Goal: Task Accomplishment & Management: Manage account settings

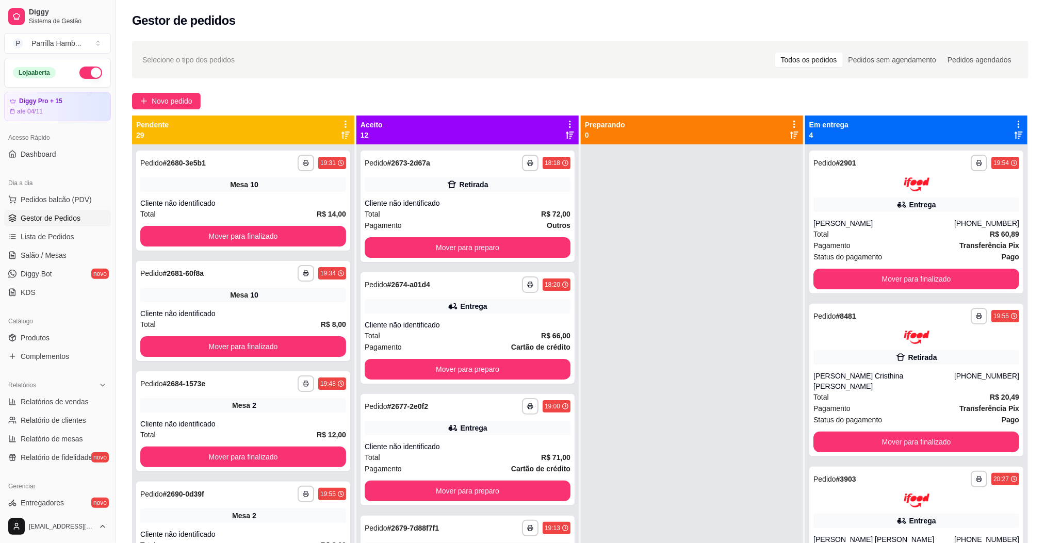
click at [347, 126] on icon at bounding box center [345, 124] width 9 height 9
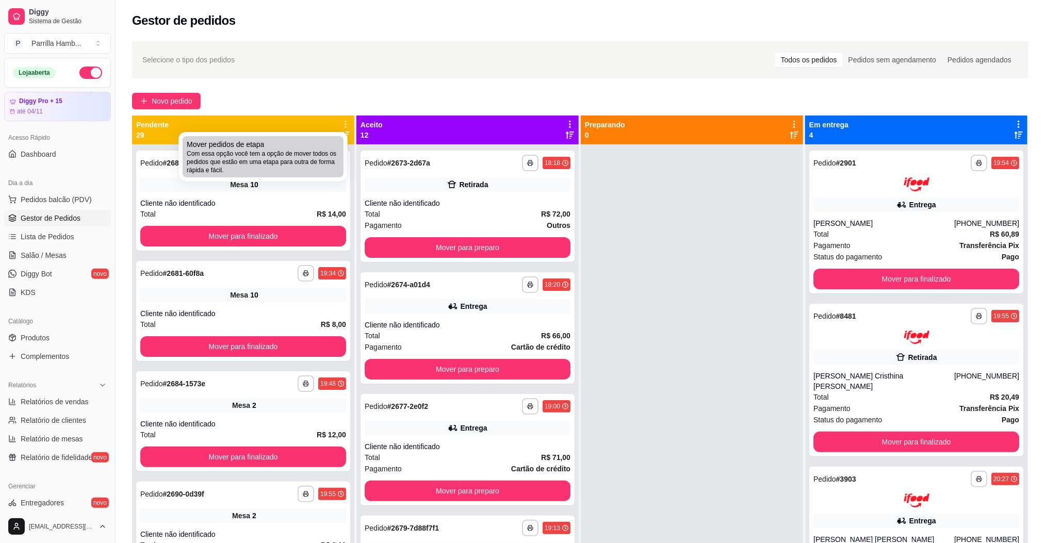
click at [333, 155] on span "Com essa opção você tem a opção de mover todos os pedidos que estão em uma etap…" at bounding box center [263, 162] width 153 height 25
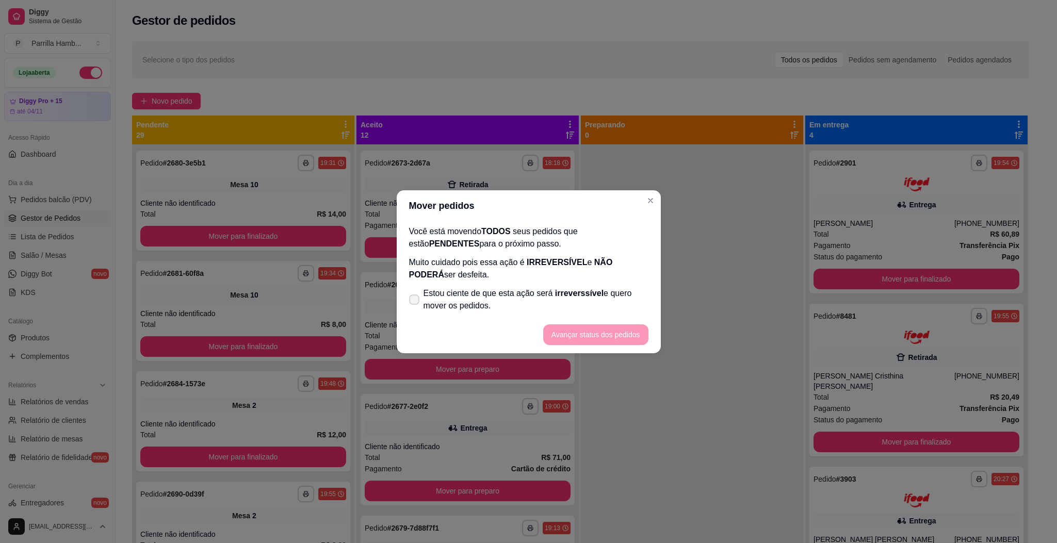
click at [498, 300] on span "Estou ciente de que esta ação será irreverssível e quero mover os pedidos." at bounding box center [536, 299] width 225 height 25
click at [415, 301] on input "Estou ciente de que esta ação será irreverssível e quero mover os pedidos." at bounding box center [412, 304] width 7 height 7
checkbox input "true"
click at [584, 325] on button "Avançar status dos pedidos" at bounding box center [595, 335] width 105 height 21
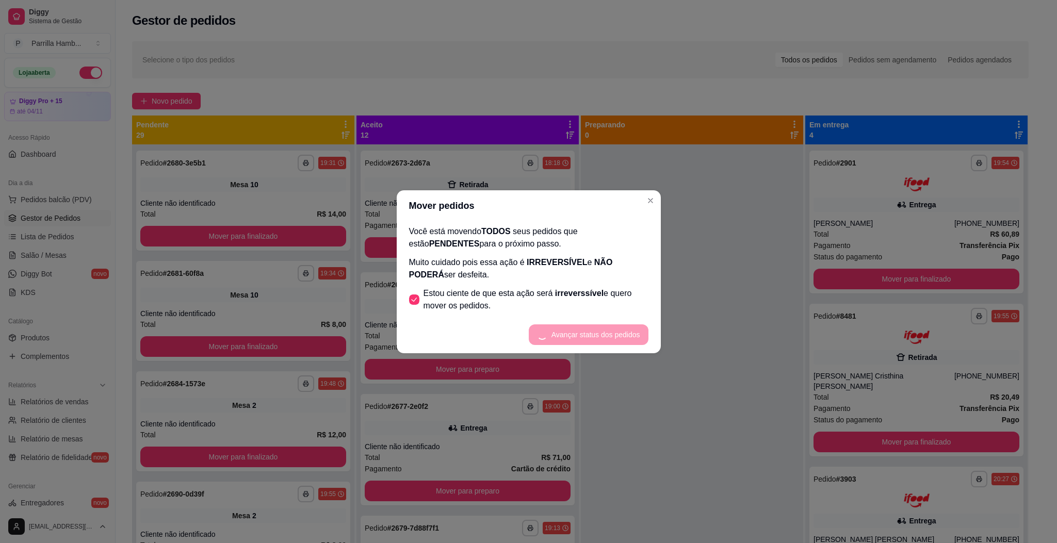
click at [582, 338] on footer "Avançar status dos pedidos" at bounding box center [529, 334] width 264 height 37
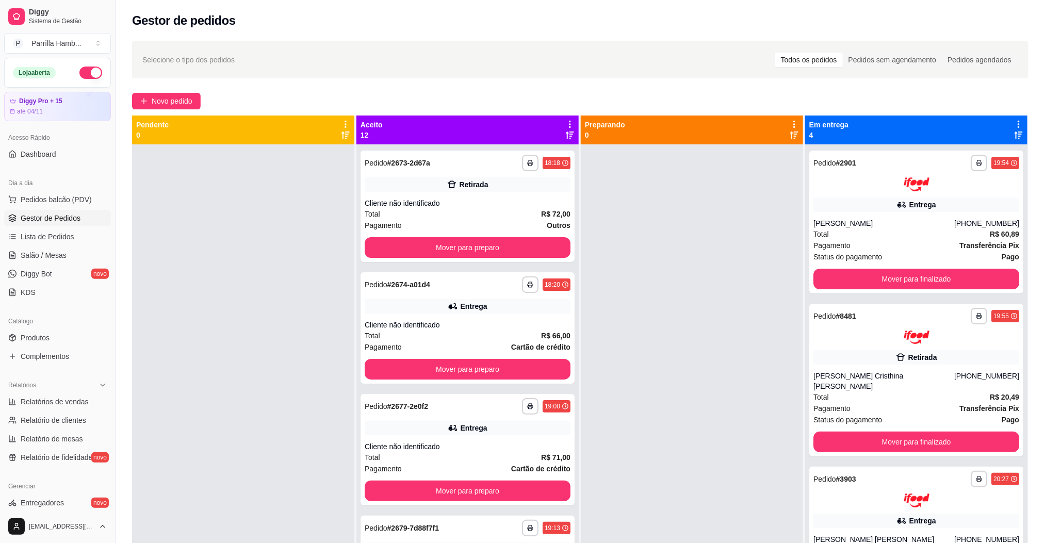
click at [569, 121] on icon at bounding box center [569, 124] width 9 height 9
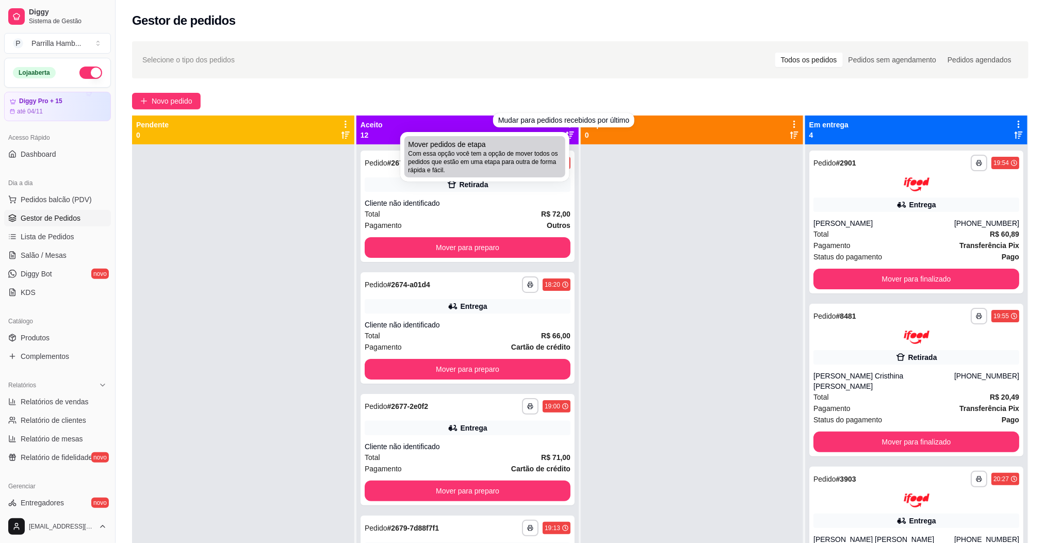
click at [546, 169] on span "Com essa opção você tem a opção de mover todos os pedidos que estão em uma etap…" at bounding box center [485, 162] width 153 height 25
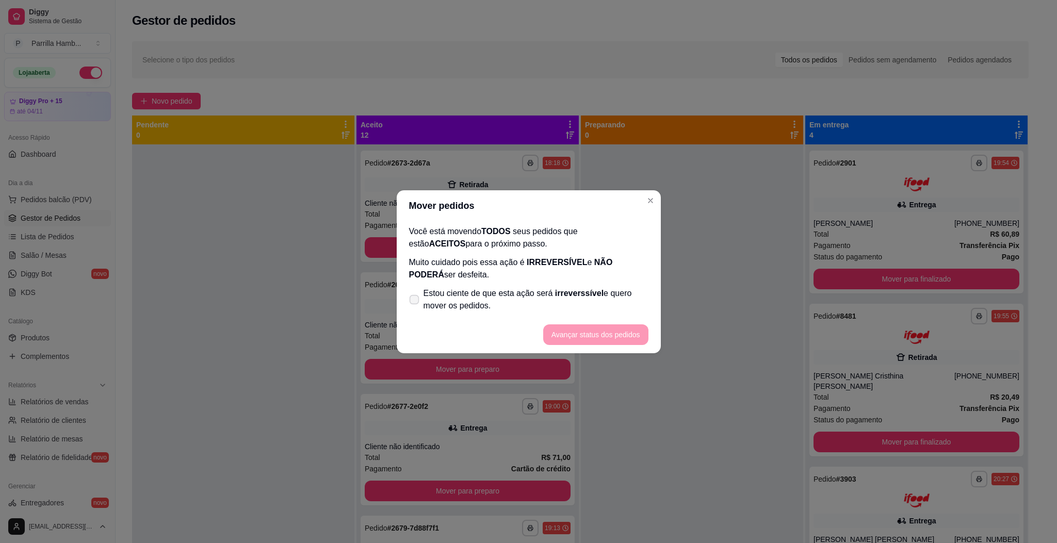
click at [554, 304] on span "Estou ciente de que esta ação será irreverssível e quero mover os pedidos." at bounding box center [536, 299] width 225 height 25
click at [415, 304] on input "Estou ciente de que esta ação será irreverssível e quero mover os pedidos." at bounding box center [412, 304] width 7 height 7
checkbox input "true"
click at [604, 329] on button "Avançar status dos pedidos" at bounding box center [596, 335] width 102 height 20
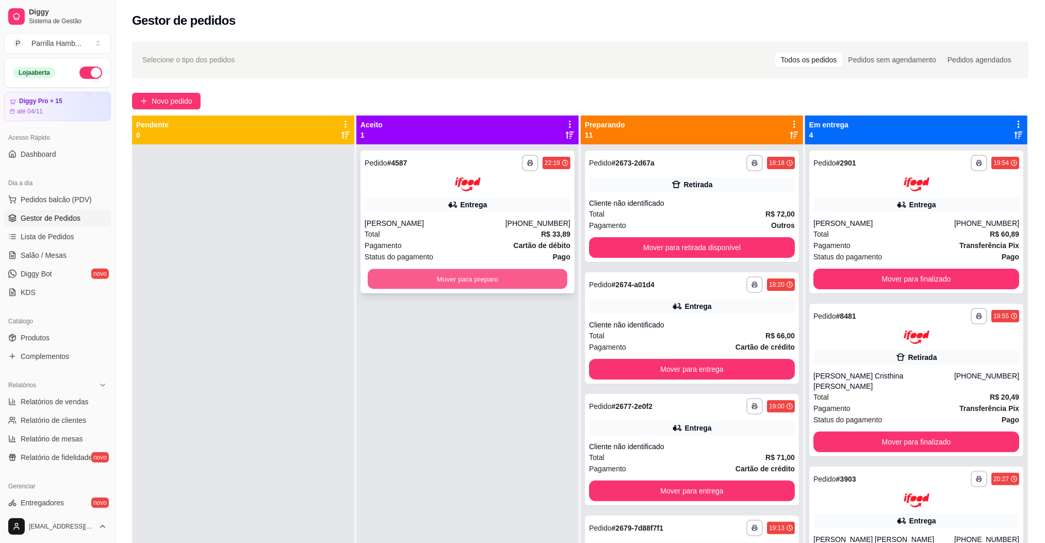
click at [546, 283] on button "Mover para preparo" at bounding box center [468, 279] width 200 height 20
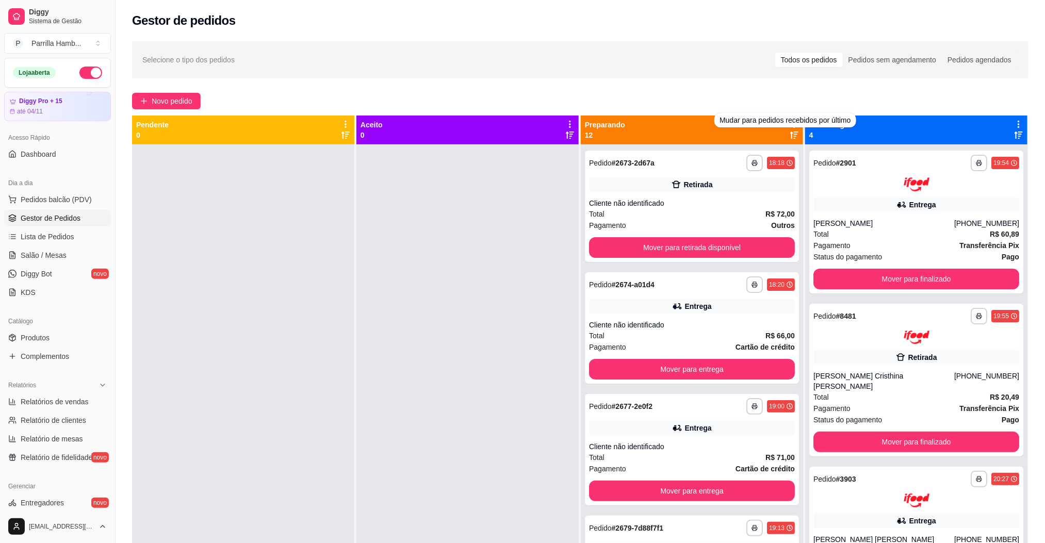
click at [756, 98] on div "Novo pedido" at bounding box center [580, 101] width 897 height 17
click at [794, 122] on icon at bounding box center [795, 124] width 2 height 7
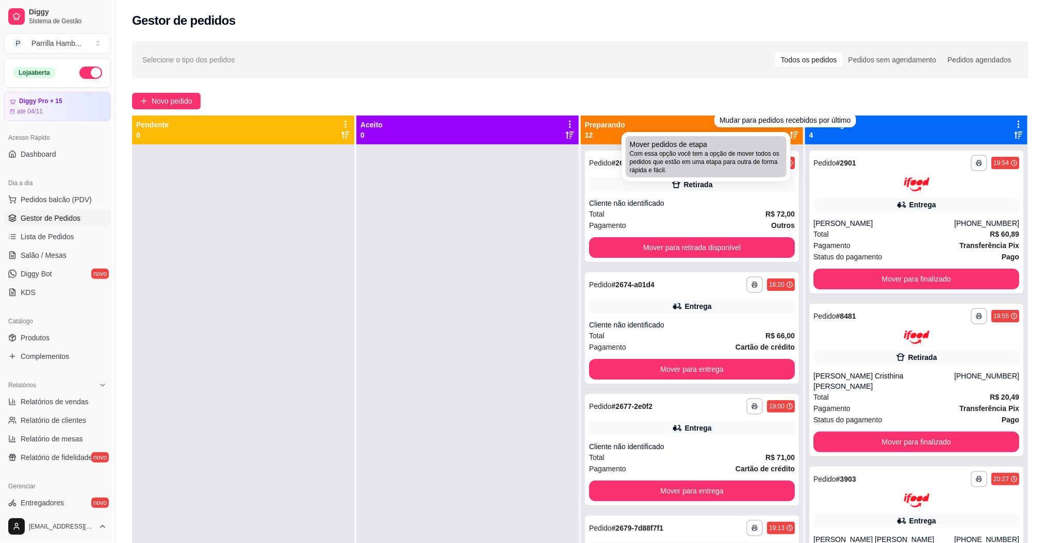
click at [740, 161] on span "Com essa opção você tem a opção de mover todos os pedidos que estão em uma etap…" at bounding box center [706, 162] width 153 height 25
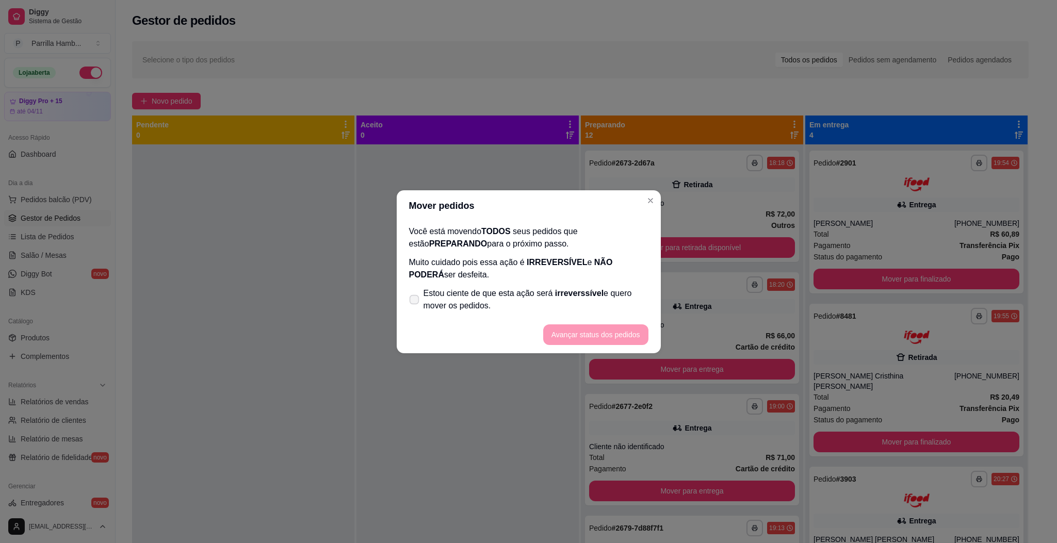
click at [495, 299] on span "Estou ciente de que esta ação será irreverssível e quero mover os pedidos." at bounding box center [536, 299] width 225 height 25
click at [415, 301] on input "Estou ciente de que esta ação será irreverssível e quero mover os pedidos." at bounding box center [412, 304] width 7 height 7
checkbox input "true"
click at [568, 322] on footer "Avançar status dos pedidos" at bounding box center [529, 334] width 264 height 37
click at [574, 327] on button "Avançar status dos pedidos" at bounding box center [595, 335] width 105 height 21
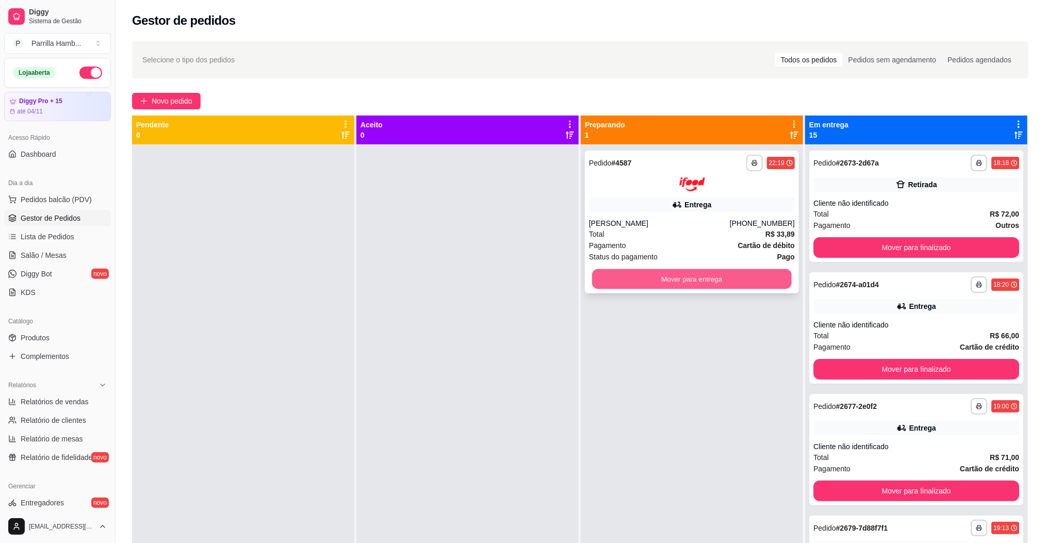
click at [782, 271] on button "Mover para entrega" at bounding box center [692, 279] width 200 height 20
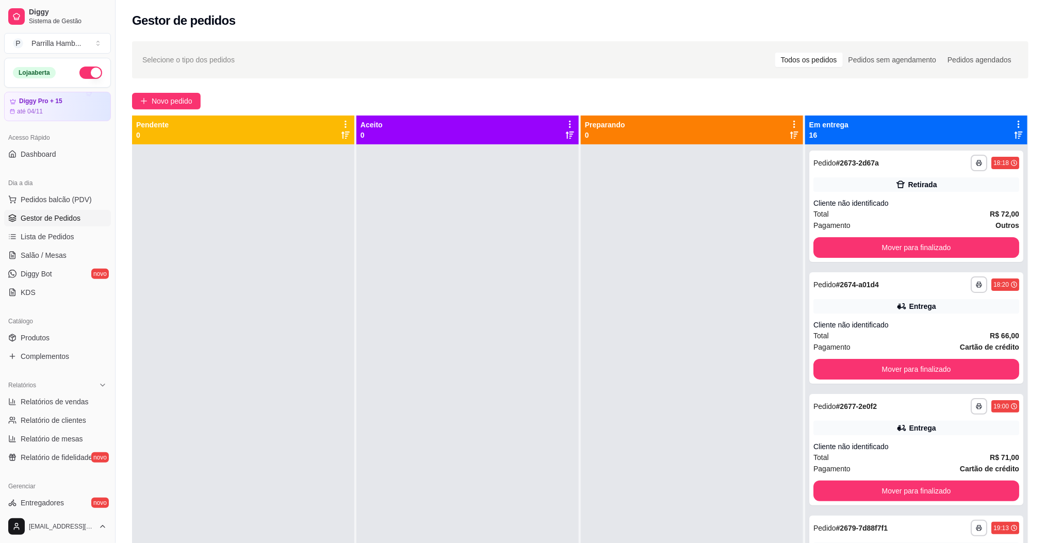
click at [1000, 96] on div "Novo pedido" at bounding box center [580, 101] width 897 height 17
click at [1005, 94] on div "Novo pedido" at bounding box center [580, 101] width 897 height 17
click at [1014, 121] on icon at bounding box center [1018, 124] width 9 height 9
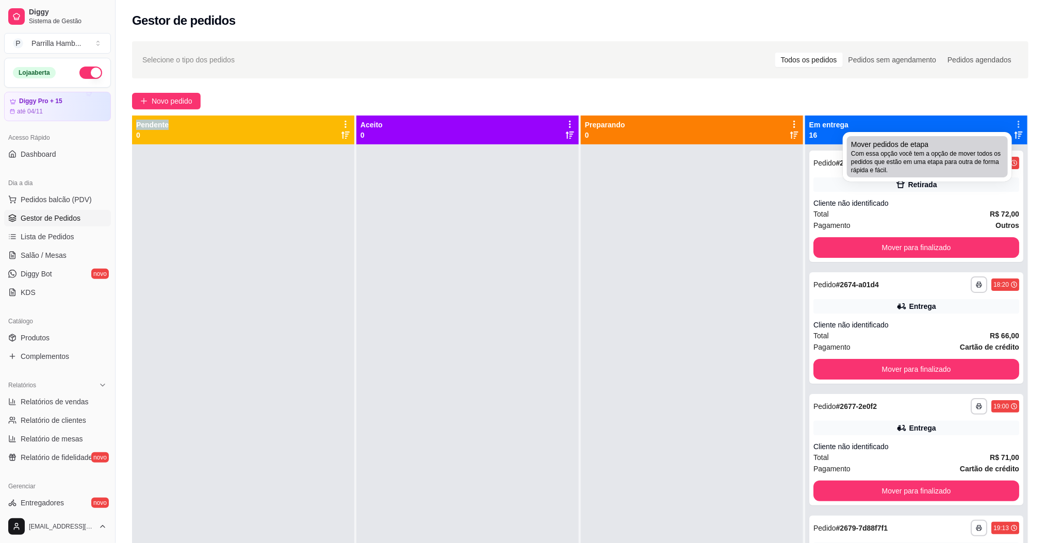
click at [960, 148] on div "Mover pedidos de etapa Com essa opção você tem a opção de mover todos os pedido…" at bounding box center [927, 156] width 153 height 35
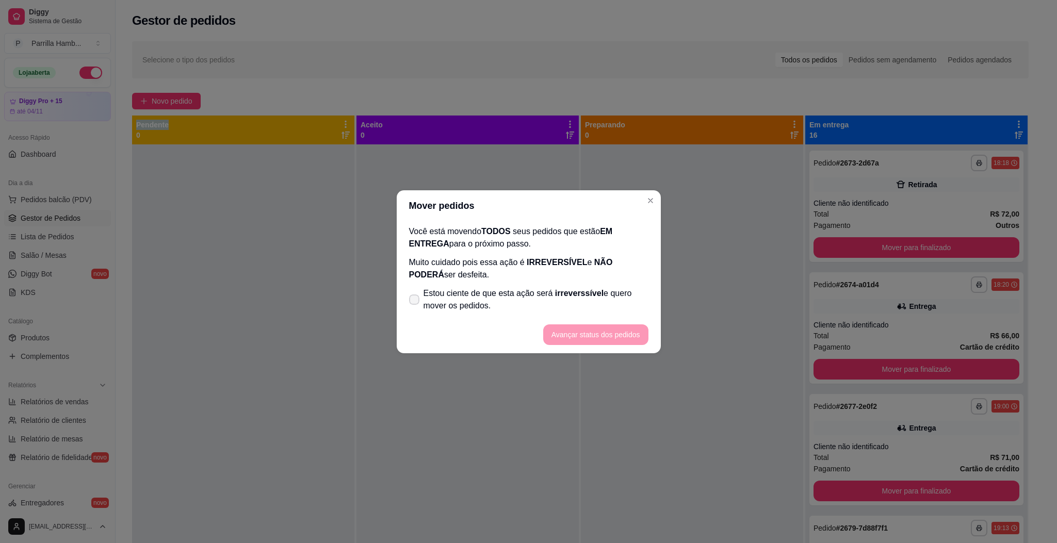
click at [460, 313] on label "Estou ciente de que esta ação será irreverssível e quero mover os pedidos." at bounding box center [529, 299] width 248 height 33
drag, startPoint x: 547, startPoint y: 316, endPoint x: 529, endPoint y: 316, distance: 17.5
click at [548, 316] on footer "Avançar status dos pedidos" at bounding box center [529, 334] width 264 height 37
click at [480, 308] on span "Estou ciente de que esta ação será irreverssível e quero mover os pedidos." at bounding box center [536, 299] width 225 height 25
click at [415, 308] on input "Estou ciente de que esta ação será irreverssível e quero mover os pedidos." at bounding box center [412, 304] width 7 height 7
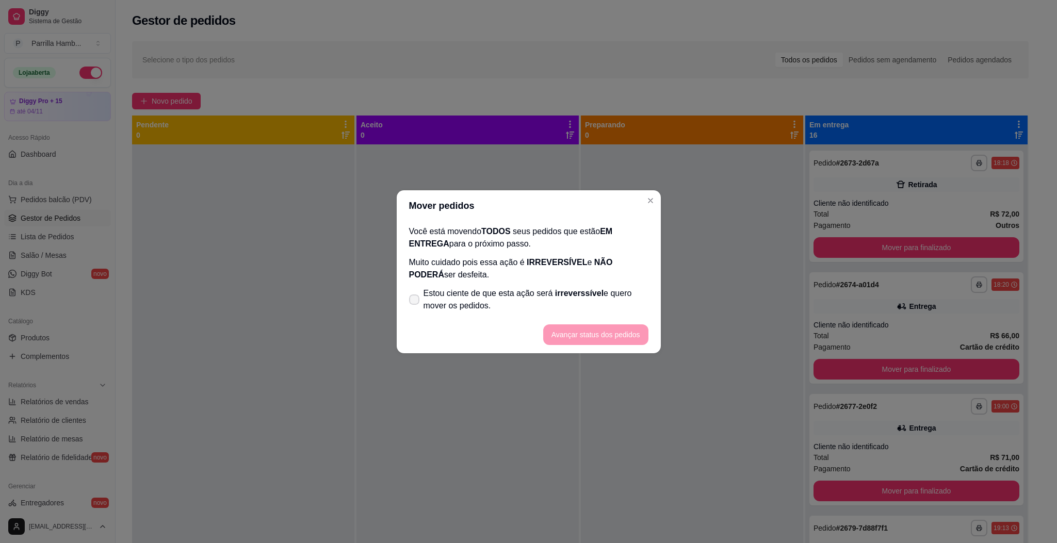
checkbox input "true"
click at [580, 325] on button "Avançar status dos pedidos" at bounding box center [596, 335] width 102 height 20
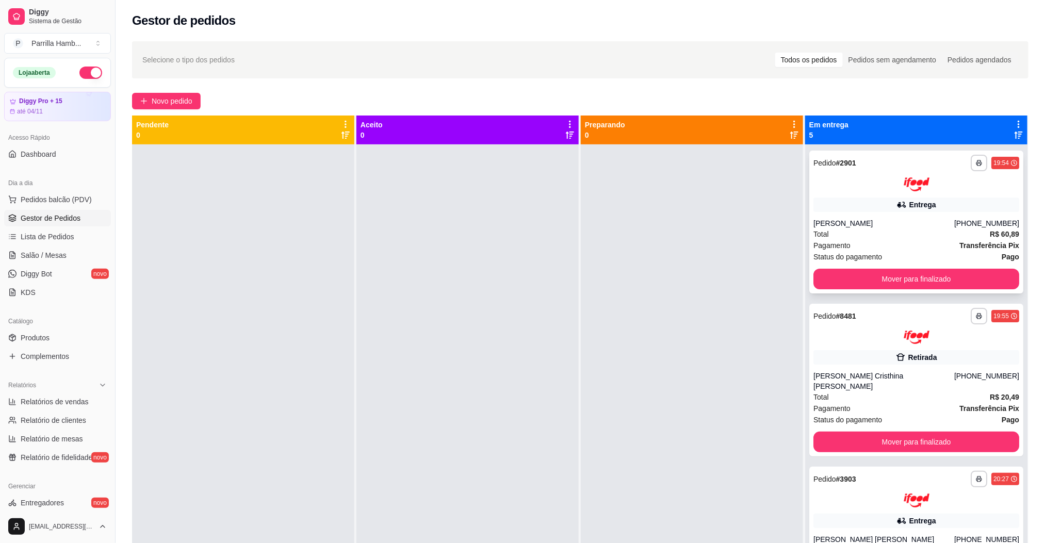
click at [881, 262] on div "**********" at bounding box center [917, 222] width 214 height 143
click at [916, 271] on button "Mover para finalizado" at bounding box center [917, 279] width 200 height 20
click at [917, 272] on div "Mover para finalizado" at bounding box center [917, 279] width 206 height 21
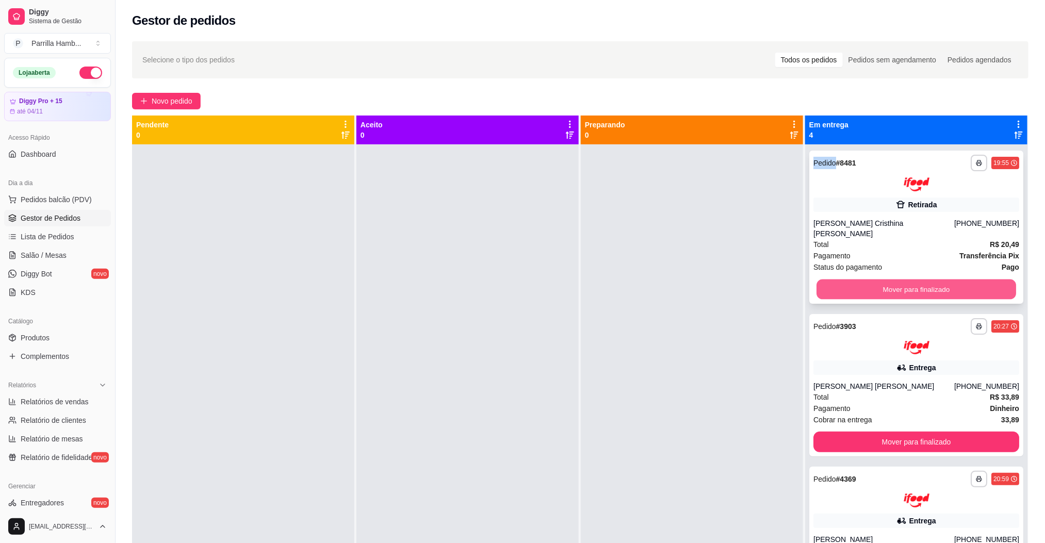
click at [917, 279] on button "Mover para finalizado" at bounding box center [917, 289] width 200 height 20
click at [918, 279] on div "Mover para finalizado" at bounding box center [917, 289] width 206 height 21
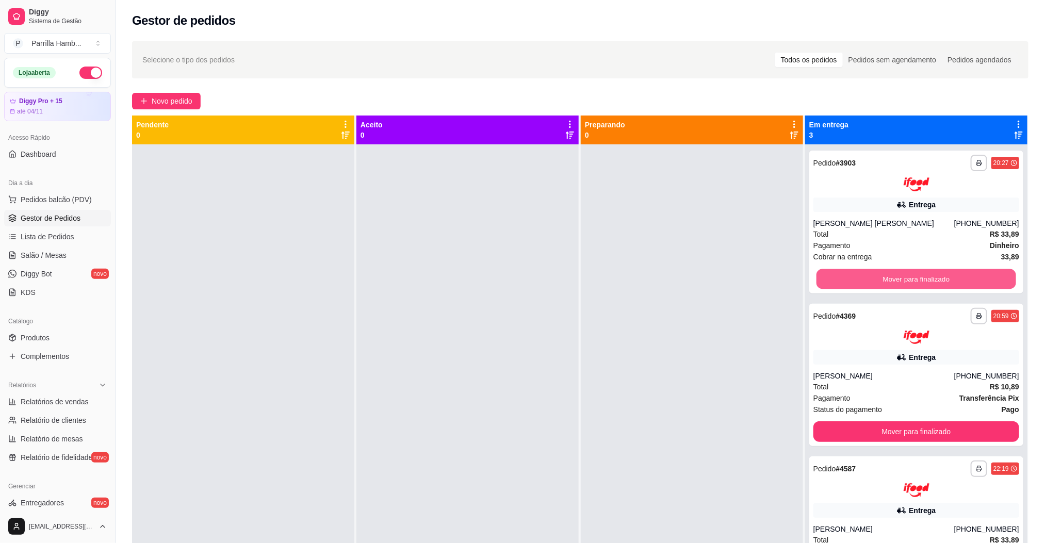
click at [918, 278] on button "Mover para finalizado" at bounding box center [917, 279] width 200 height 20
click at [918, 278] on div "Mover para finalizado" at bounding box center [917, 279] width 206 height 21
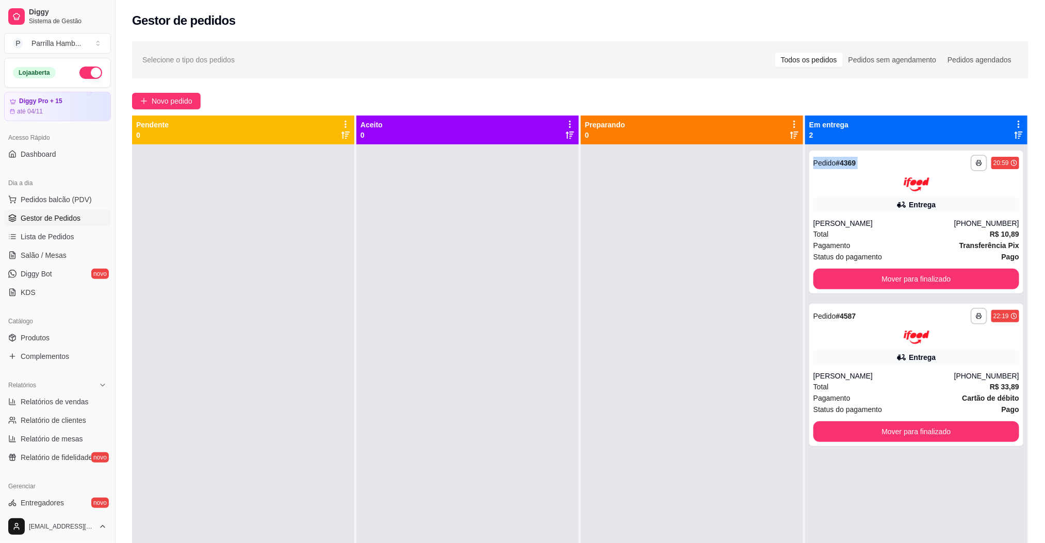
click at [918, 278] on button "Mover para finalizado" at bounding box center [917, 279] width 206 height 21
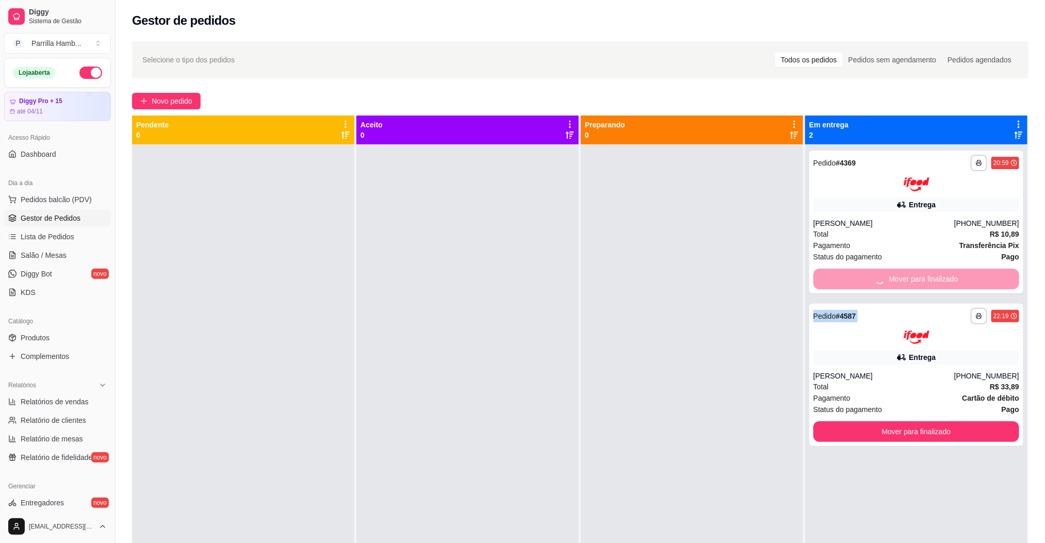
click at [918, 278] on div "Mover para finalizado" at bounding box center [917, 279] width 206 height 21
click at [918, 422] on button "Mover para finalizado" at bounding box center [917, 432] width 206 height 21
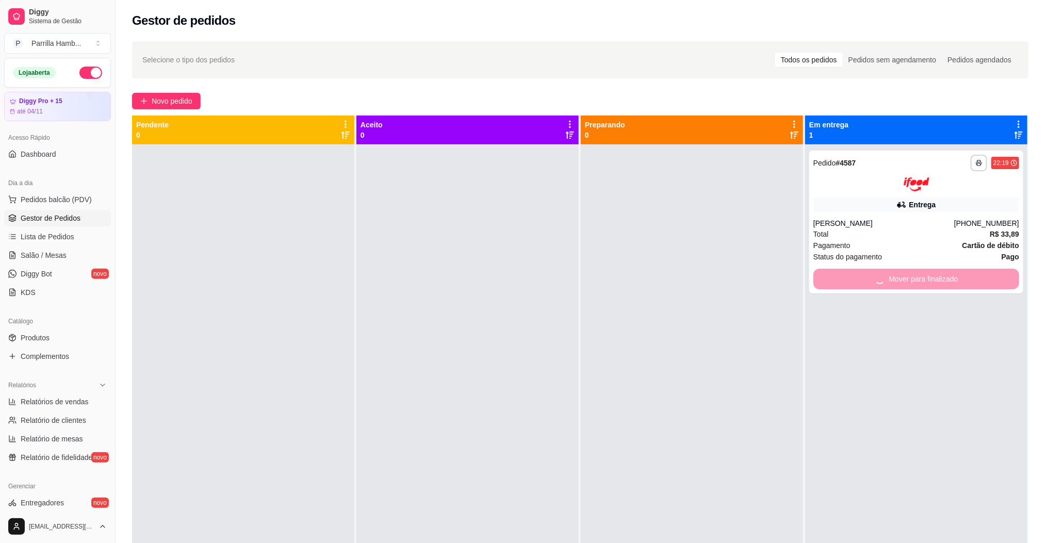
click at [918, 278] on div "Mover para finalizado" at bounding box center [917, 279] width 206 height 21
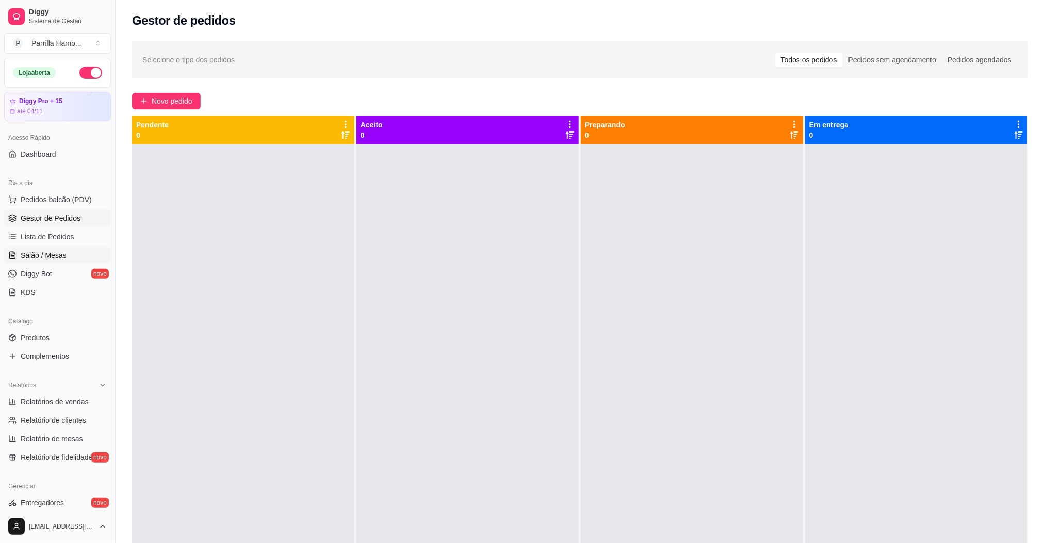
click at [53, 251] on span "Salão / Mesas" at bounding box center [44, 255] width 46 height 10
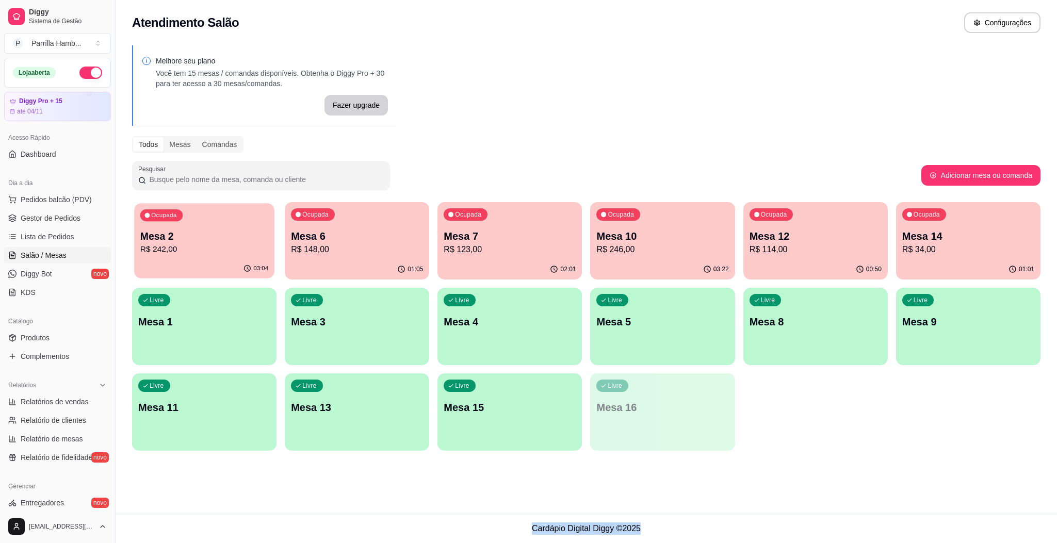
click at [212, 246] on p "R$ 242,00" at bounding box center [204, 250] width 128 height 12
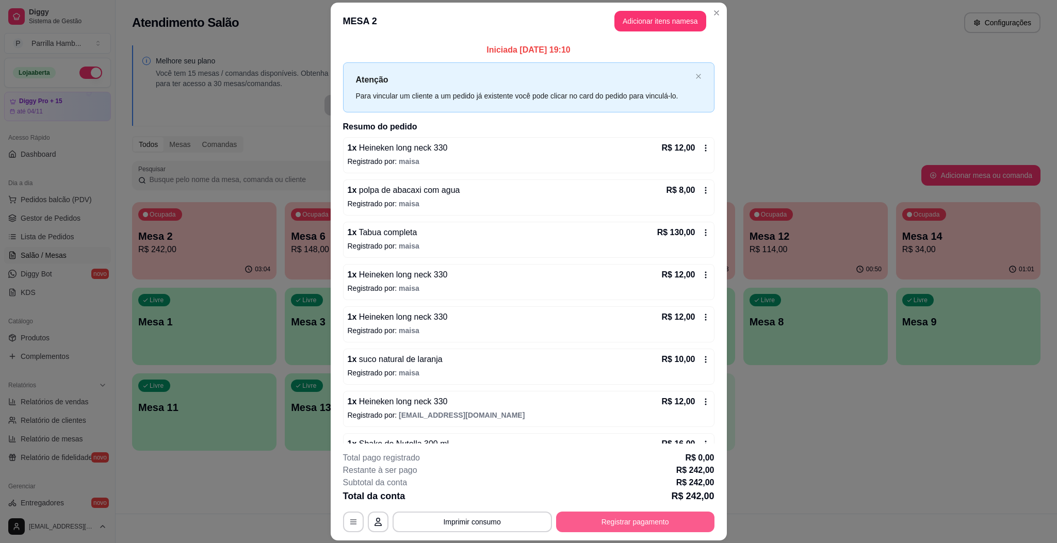
click at [680, 522] on button "Registrar pagamento" at bounding box center [635, 522] width 158 height 21
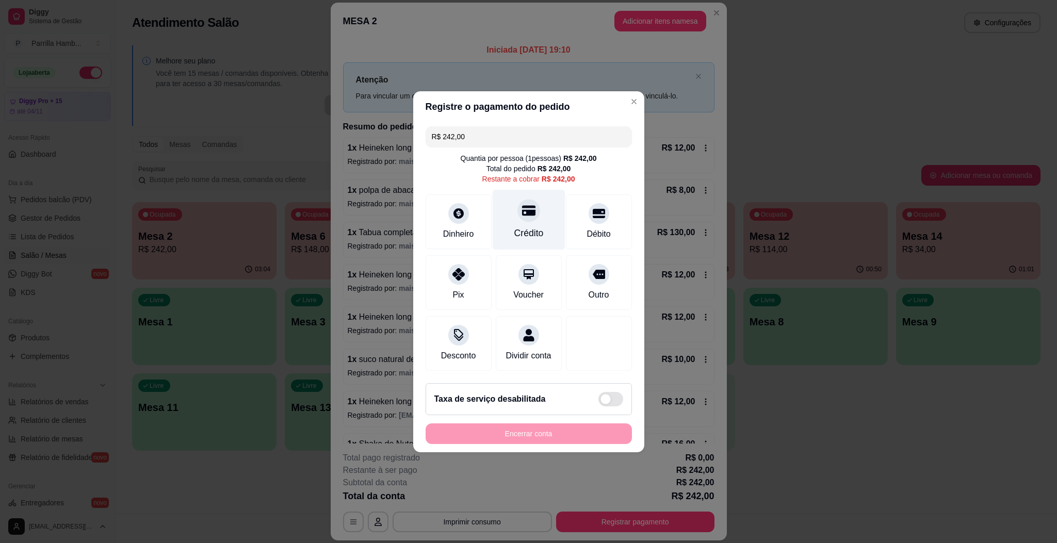
click at [534, 217] on div "Crédito" at bounding box center [528, 219] width 73 height 60
type input "R$ 0,00"
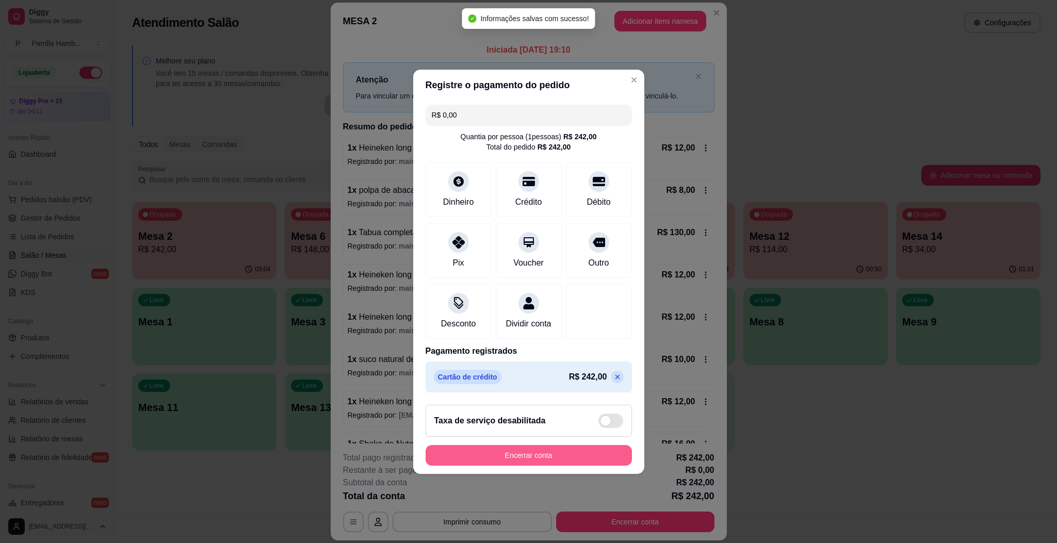
click at [577, 457] on button "Encerrar conta" at bounding box center [529, 455] width 206 height 21
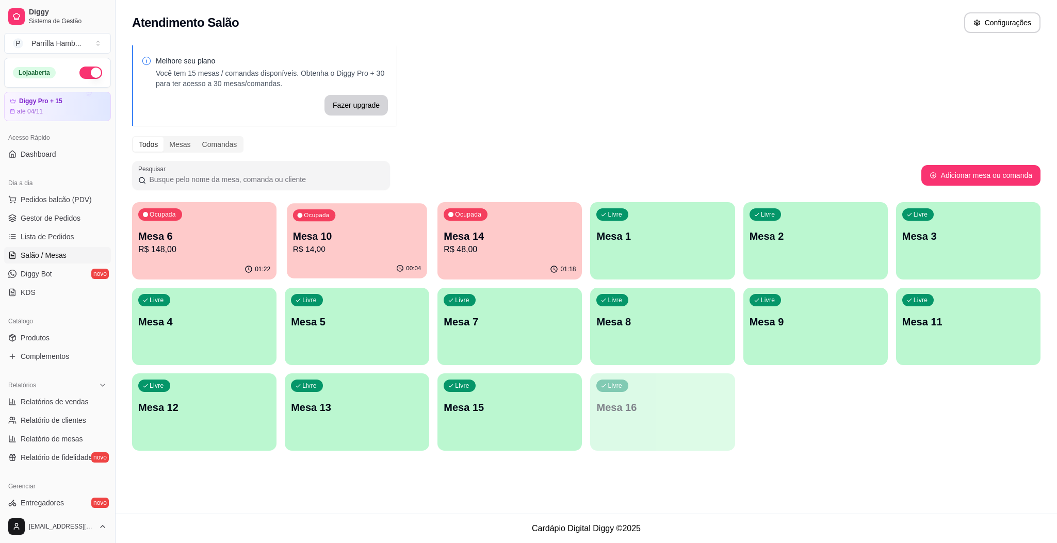
click at [353, 248] on p "R$ 14,00" at bounding box center [357, 250] width 128 height 12
click at [56, 217] on span "Gestor de Pedidos" at bounding box center [51, 218] width 60 height 10
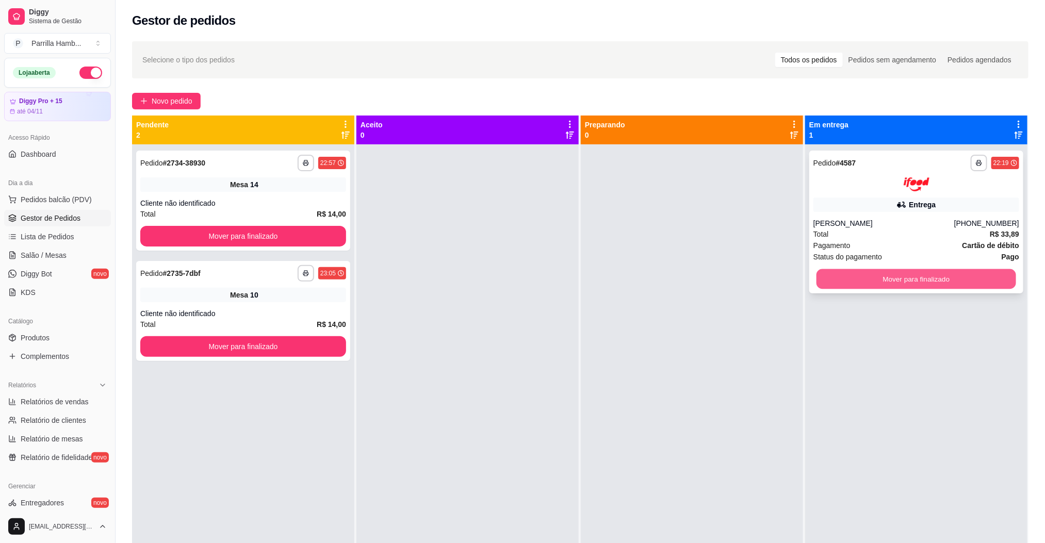
click at [851, 277] on button "Mover para finalizado" at bounding box center [917, 279] width 200 height 20
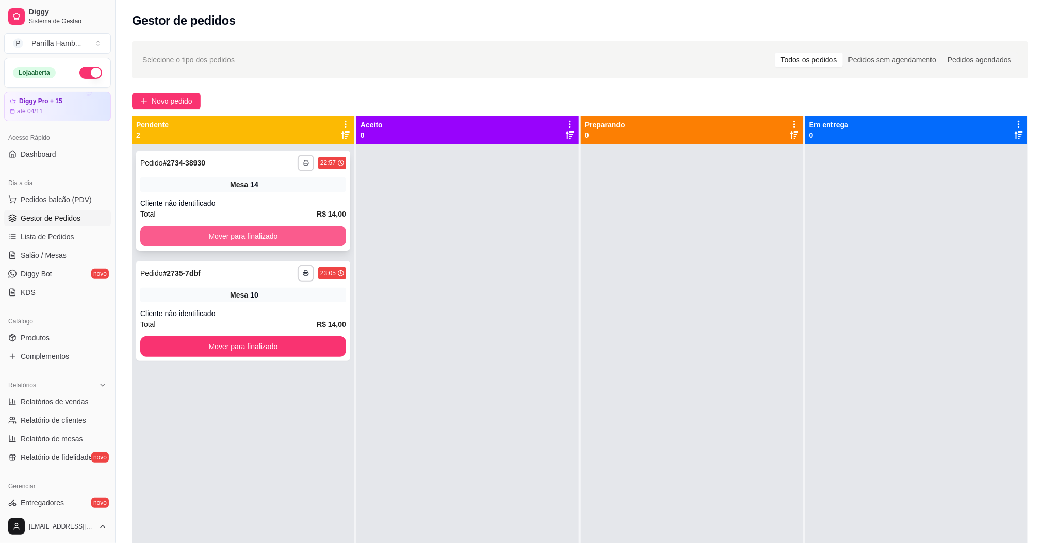
click at [271, 230] on button "Mover para finalizado" at bounding box center [243, 236] width 206 height 21
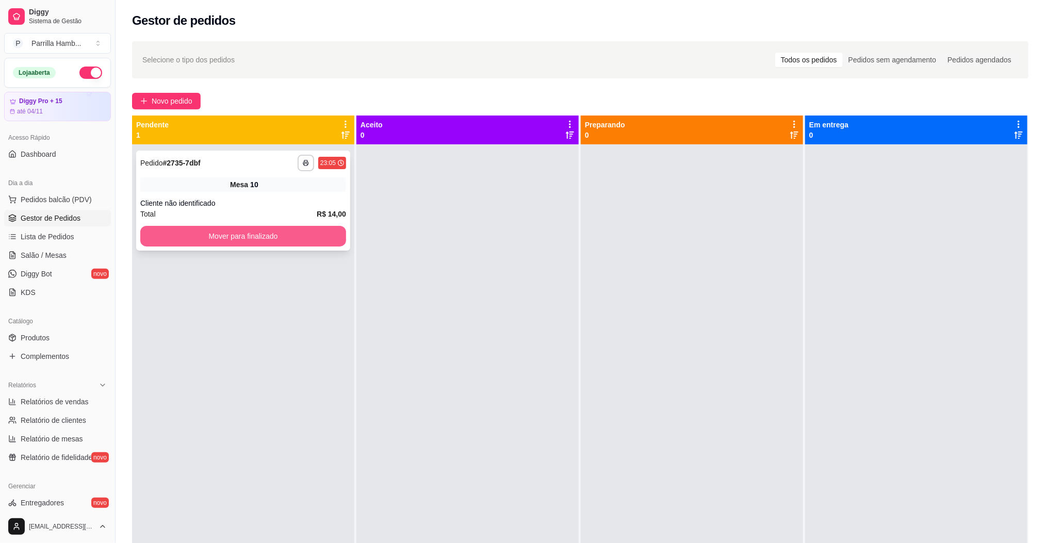
click at [305, 233] on button "Mover para finalizado" at bounding box center [243, 236] width 206 height 21
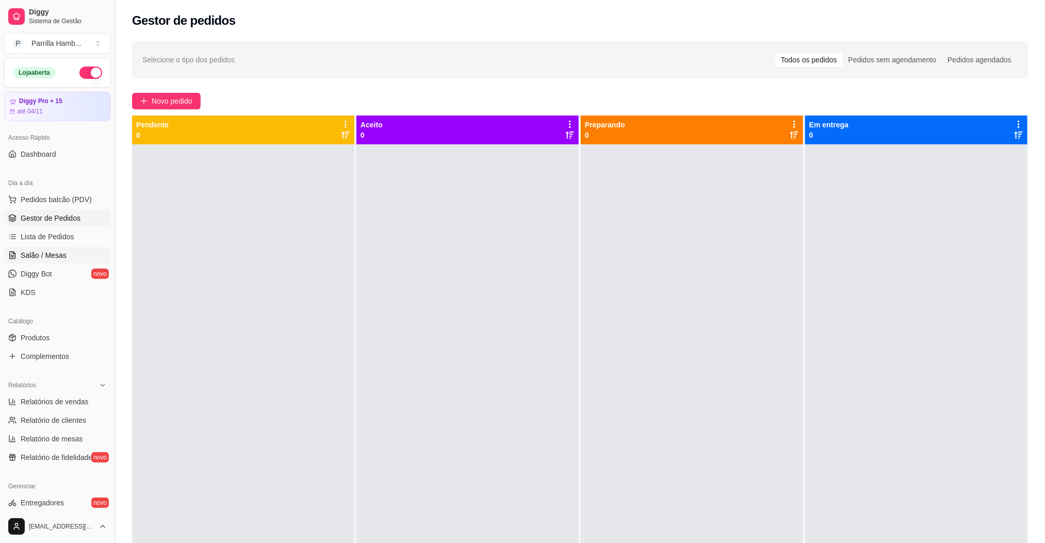
click at [53, 252] on span "Salão / Mesas" at bounding box center [44, 255] width 46 height 10
